Goal: Find specific page/section: Locate a particular part of the current website

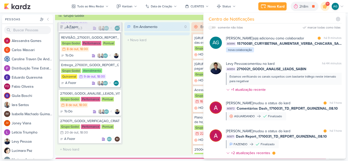
scroll to position [134, 0]
click at [165, 112] on div "Em Andamento 0 O título do kard deve ter menos que 100 caracteres" at bounding box center [157, 88] width 66 height 132
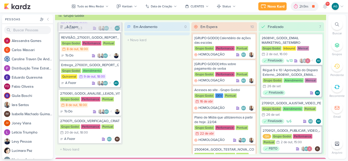
click at [335, 25] on div at bounding box center [337, 24] width 11 height 11
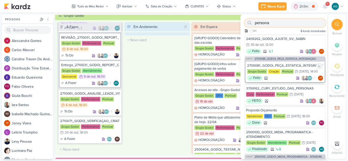
scroll to position [0, 0]
click at [286, 88] on div "3709162_CURY_ESTUDO_DAS_PERSONAS" at bounding box center [285, 88] width 78 height 5
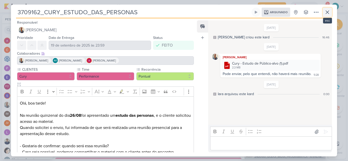
click at [330, 13] on icon at bounding box center [327, 12] width 6 height 6
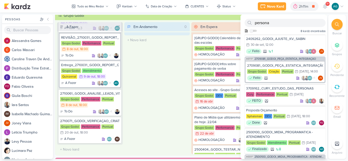
click at [159, 102] on div "Em Andamento 0 O título do kard deve ter menos que 100 caracteres" at bounding box center [157, 88] width 66 height 132
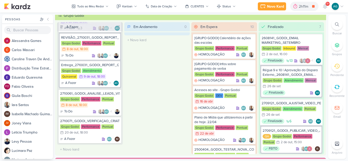
click at [329, 9] on div "9+" at bounding box center [325, 6] width 9 height 9
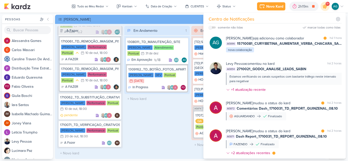
click at [161, 121] on div "Em Andamento 1 1308011_TD_MANUTENÇÃO_SITE [PERSON_NAME] Atendimento Pontual 31/…" at bounding box center [157, 92] width 66 height 132
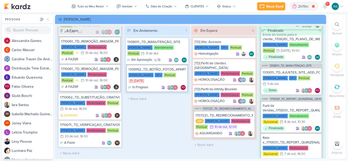
click at [339, 23] on icon at bounding box center [337, 24] width 4 height 4
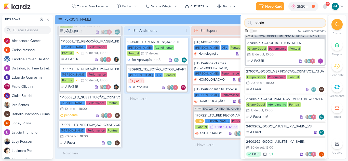
scroll to position [178, 0]
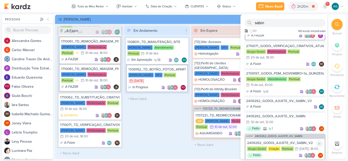
click at [289, 142] on div "2409262_GODOI_AJUSTE_KV_SABIN_V2" at bounding box center [285, 143] width 76 height 5
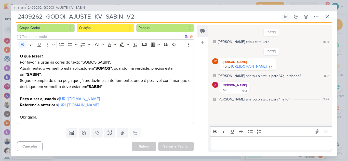
scroll to position [65, 0]
click at [58, 106] on link "[URL][DOMAIN_NAME]" at bounding box center [78, 105] width 41 height 5
click at [327, 20] on button at bounding box center [327, 16] width 9 height 9
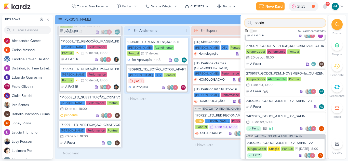
drag, startPoint x: 265, startPoint y: 23, endPoint x: 244, endPoint y: 22, distance: 20.9
click at [244, 22] on div "sabin Como admin, ative para buscar em todos os kardz da organização 143 kardz …" at bounding box center [284, 25] width 87 height 20
type input "6410081"
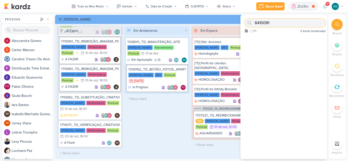
click at [294, 23] on input "6410081" at bounding box center [285, 23] width 81 height 8
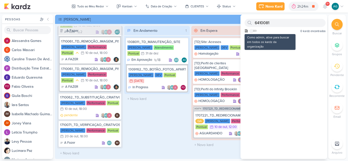
click at [257, 32] on div "Como admin, ative para buscar em todos os kardz da organização" at bounding box center [251, 31] width 12 height 5
click at [255, 31] on label at bounding box center [253, 31] width 7 height 2
click at [253, 31] on input "checkbox" at bounding box center [252, 31] width 4 height 4
checkbox input "true"
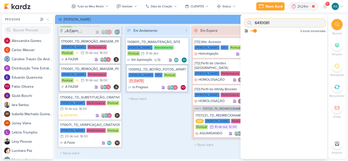
click at [275, 24] on input "6410081" at bounding box center [285, 23] width 81 height 8
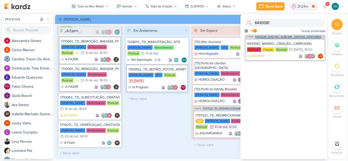
click at [280, 37] on span "14408281_MAR INC_SUBLIME_JARDINS_DESDOBRAMENTO_PEÇAS_META_ADS" at bounding box center [290, 37] width 70 height 3
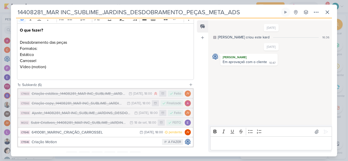
scroll to position [98, 0]
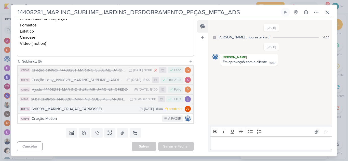
click at [84, 110] on div "6410081_MARINC_CRIAÇÃO_CARROSSEL" at bounding box center [85, 109] width 106 height 6
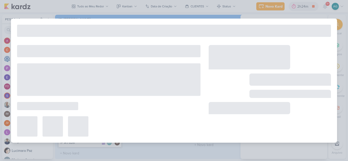
type input "6410081_MARINC_CRIAÇÃO_CARROSSEL"
type input "[DATE] 18:00"
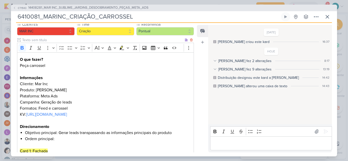
scroll to position [51, 0]
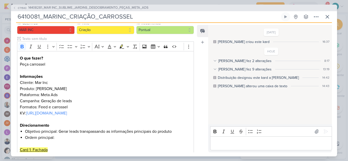
click at [238, 69] on div "[PERSON_NAME] fez 9 alterações" at bounding box center [244, 69] width 53 height 5
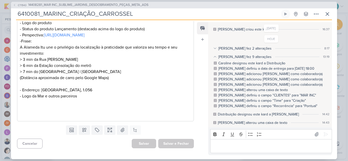
scroll to position [426, 0]
click at [329, 14] on icon at bounding box center [327, 14] width 6 height 6
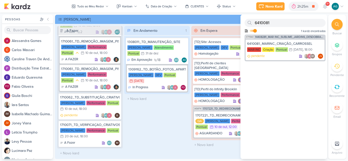
click at [167, 126] on div "Em Andamento 1 1308011_TD_MANUTENÇÃO_SITE [PERSON_NAME] Atendimento Pontual 31/…" at bounding box center [157, 92] width 66 height 132
